Goal: Task Accomplishment & Management: Manage account settings

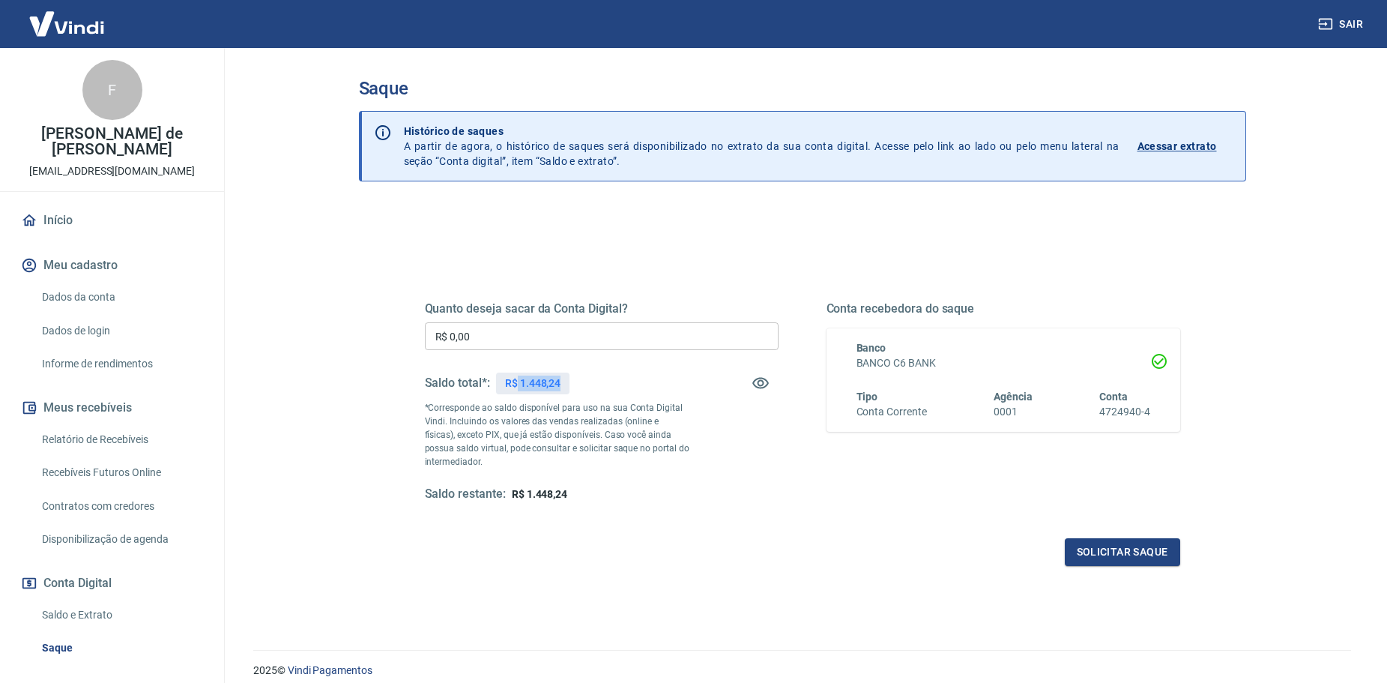
drag, startPoint x: 518, startPoint y: 384, endPoint x: 563, endPoint y: 384, distance: 44.2
click at [563, 384] on div "R$ 1.448,24" at bounding box center [532, 383] width 73 height 22
click at [366, 317] on div "Quanto deseja sacar da Conta Digital? R$ 0,00 ​ Saldo total*: R$ 1.448,24 *Corr…" at bounding box center [802, 473] width 887 height 536
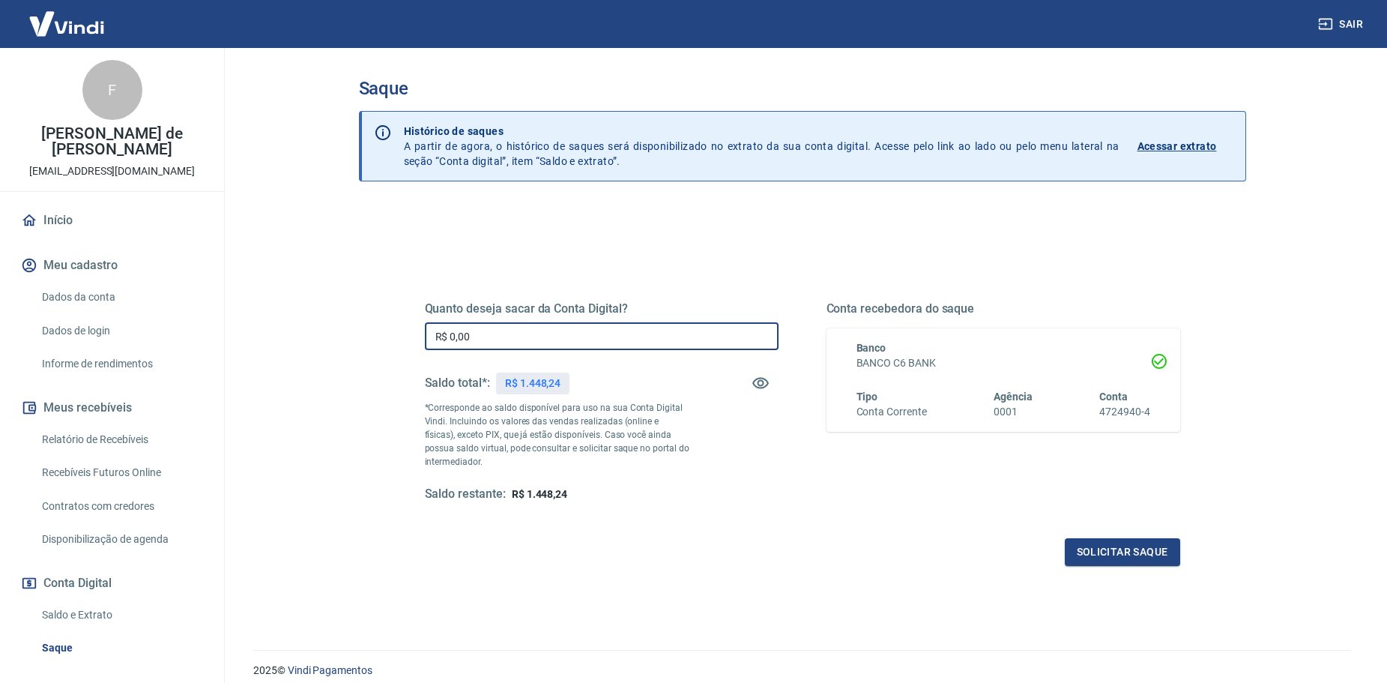
drag, startPoint x: 507, startPoint y: 342, endPoint x: 335, endPoint y: 348, distance: 172.5
click at [335, 348] on div "Saque Histórico de saques A partir de agora, o histórico de saques será disponi…" at bounding box center [802, 340] width 959 height 584
type input "R$ 1.448,24"
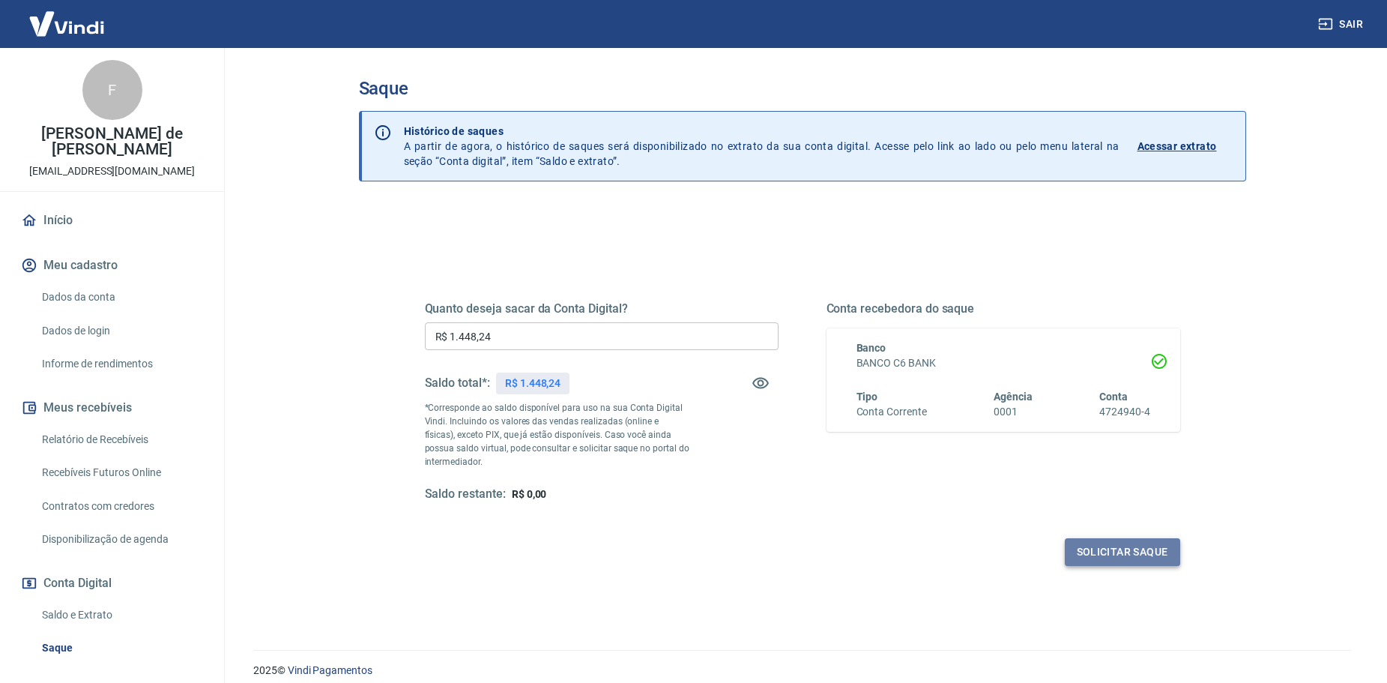
click at [1119, 562] on button "Solicitar saque" at bounding box center [1122, 552] width 115 height 28
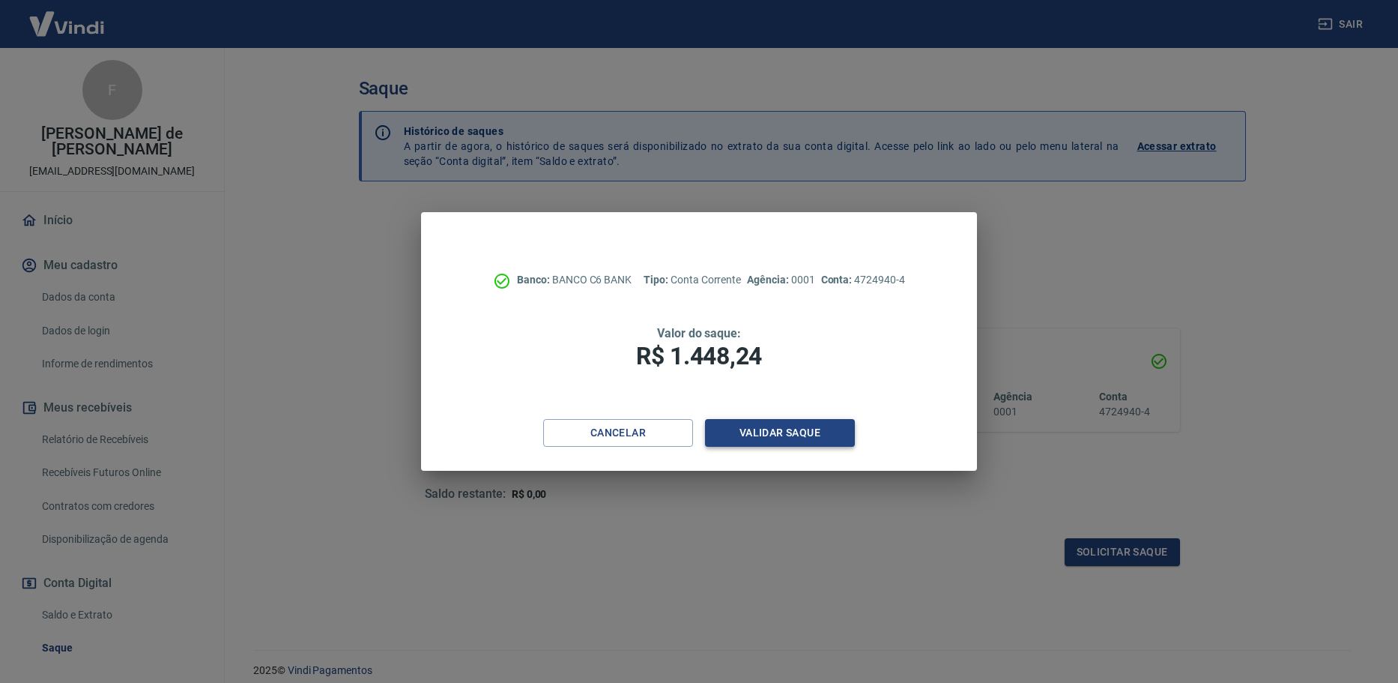
click at [724, 428] on button "Validar saque" at bounding box center [780, 433] width 150 height 28
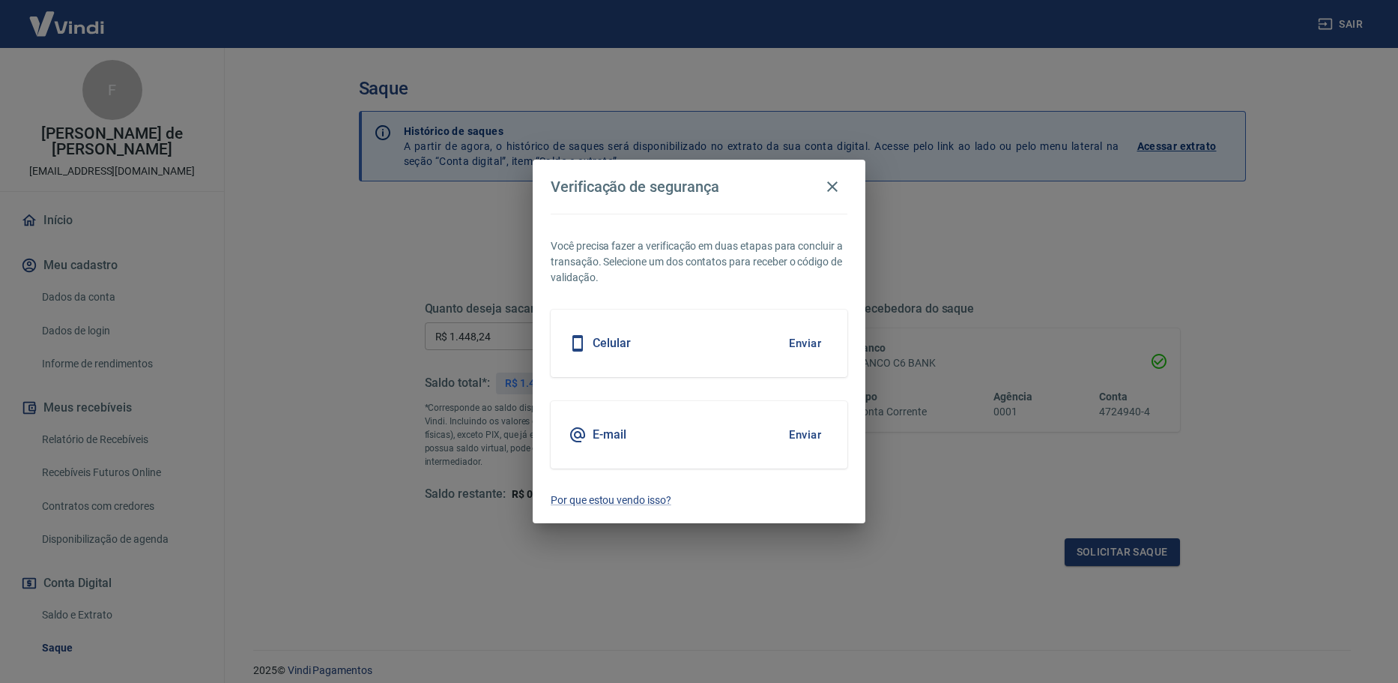
click at [789, 339] on button "Enviar" at bounding box center [805, 342] width 49 height 31
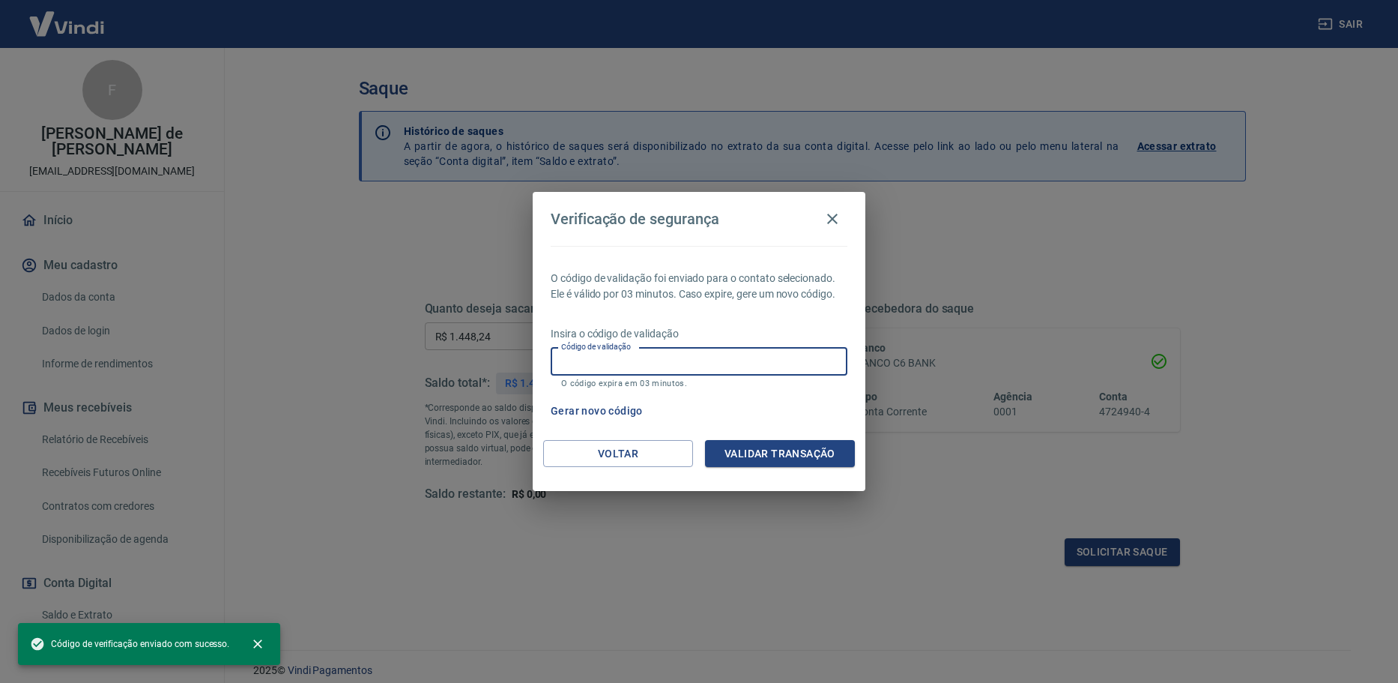
click at [635, 370] on input "Código de validação" at bounding box center [699, 362] width 297 height 28
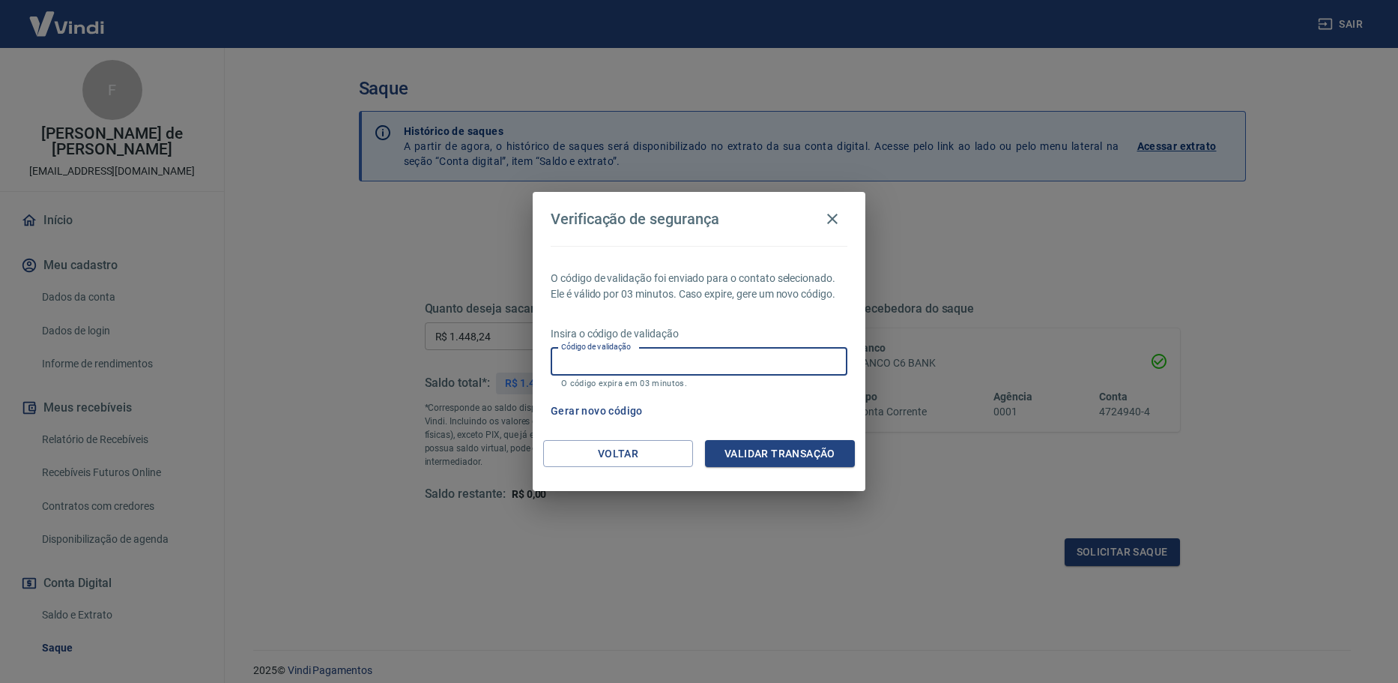
click at [578, 357] on input "Código de validação" at bounding box center [699, 362] width 297 height 28
type input "213667"
click at [740, 447] on button "Validar transação" at bounding box center [780, 454] width 150 height 28
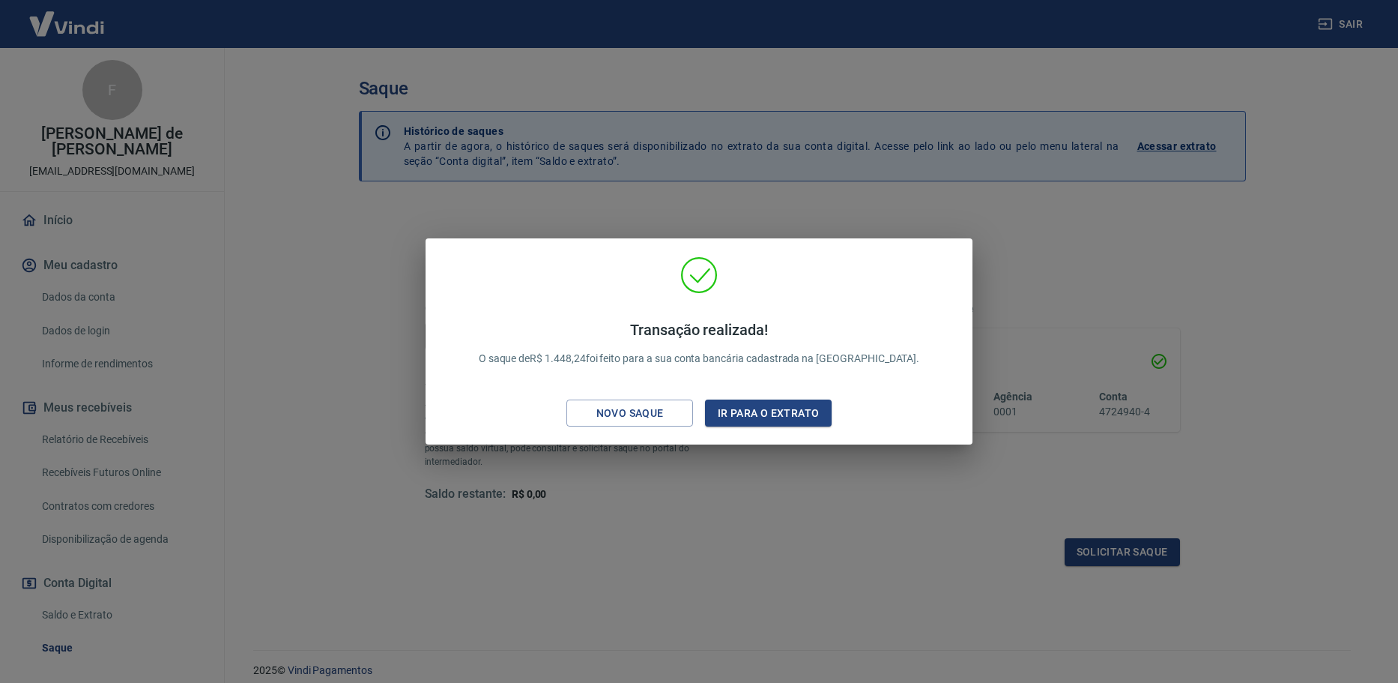
click at [330, 386] on div "Transação realizada! O saque de R$ 1.448,24 foi feito para a sua conta bancária…" at bounding box center [699, 341] width 1398 height 683
